Goal: Information Seeking & Learning: Learn about a topic

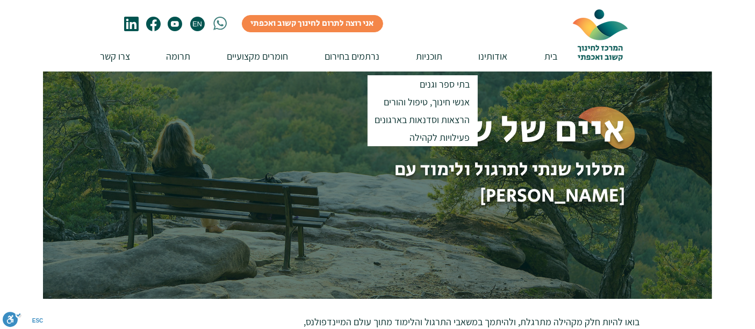
click at [428, 102] on p "אנשי חינוך, טיפול והורים" at bounding box center [428, 102] width 96 height 18
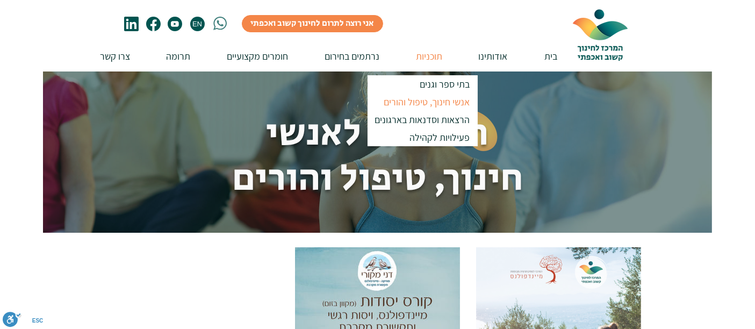
scroll to position [288, 0]
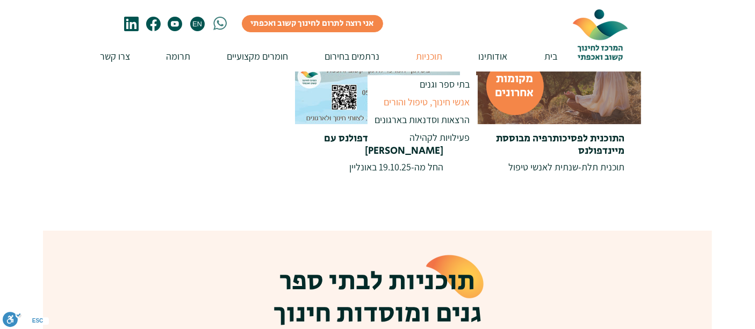
click at [590, 138] on span "התוכנית לפסיכותרפיה מבוססת מיינדפולנס" at bounding box center [561, 144] width 128 height 27
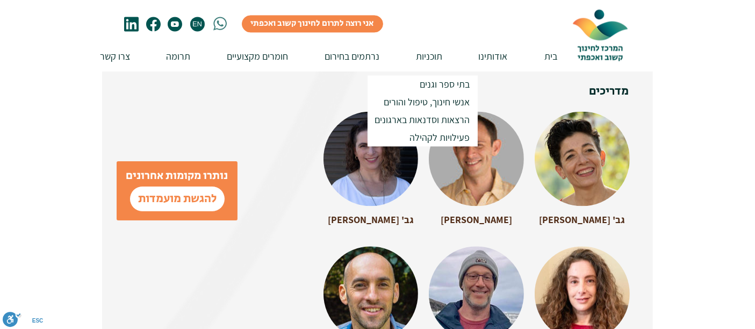
scroll to position [2326, 0]
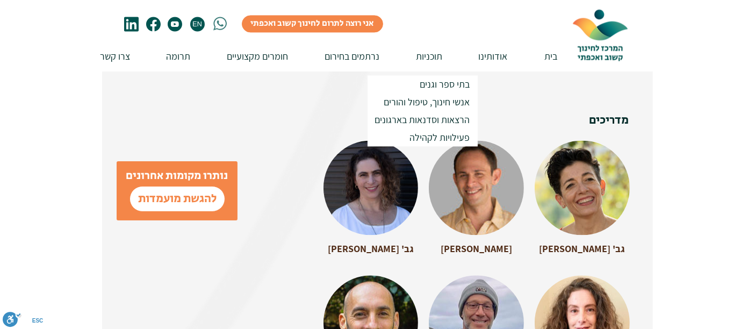
click at [416, 41] on p "תוכניות" at bounding box center [429, 56] width 37 height 31
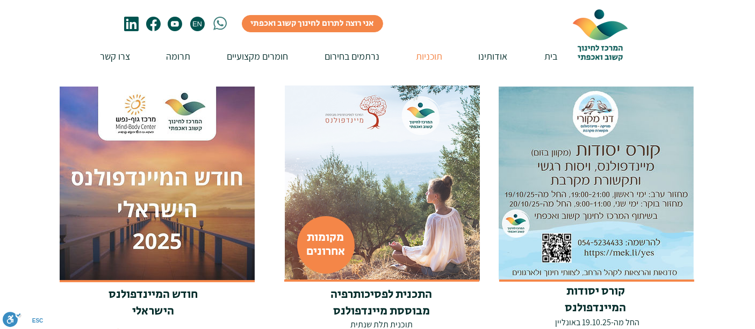
scroll to position [176, 0]
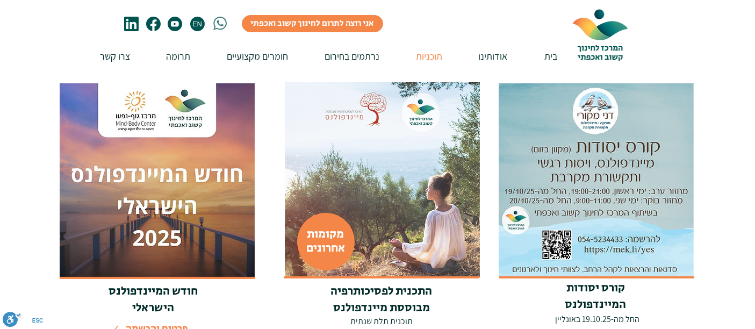
click at [361, 247] on img at bounding box center [382, 179] width 195 height 195
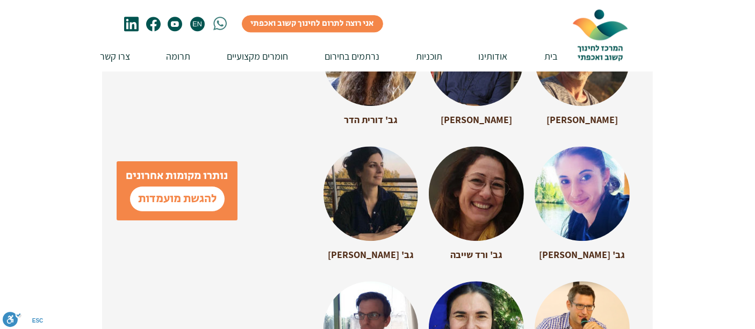
scroll to position [2860, 0]
click at [349, 184] on div at bounding box center [371, 194] width 95 height 95
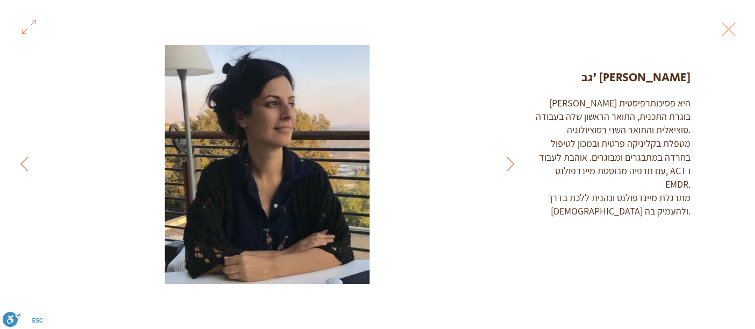
click at [724, 32] on button "Exit expand mode" at bounding box center [729, 28] width 20 height 24
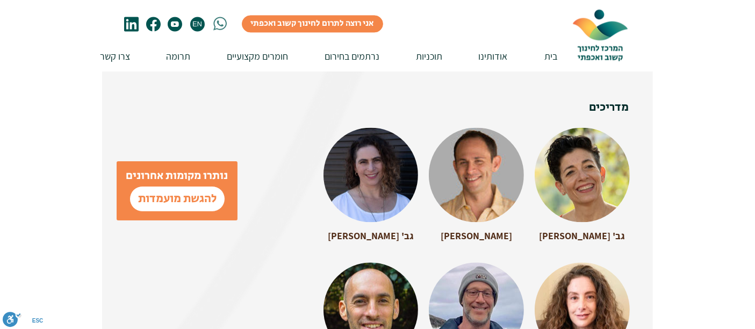
scroll to position [2334, 0]
